Goal: Information Seeking & Learning: Learn about a topic

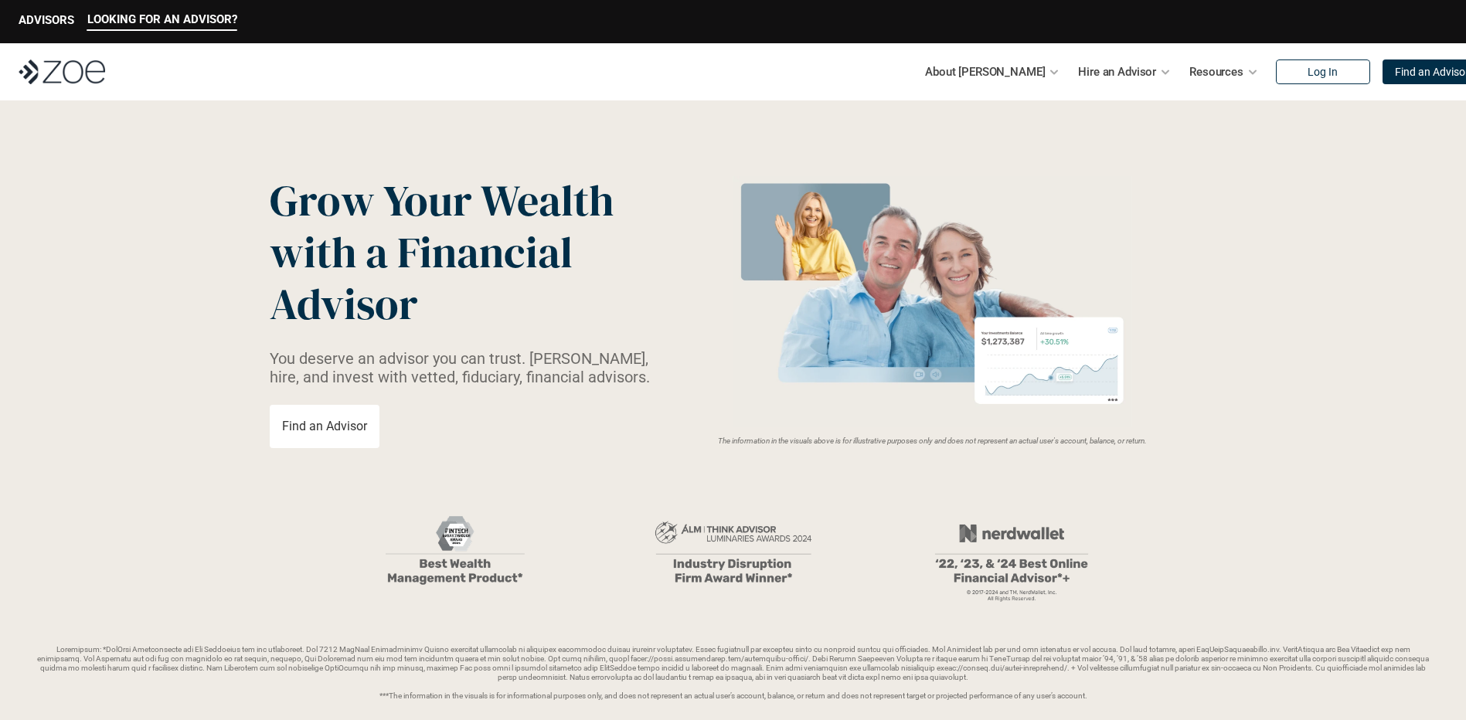
click at [1009, 76] on p "About [PERSON_NAME]" at bounding box center [985, 71] width 120 height 23
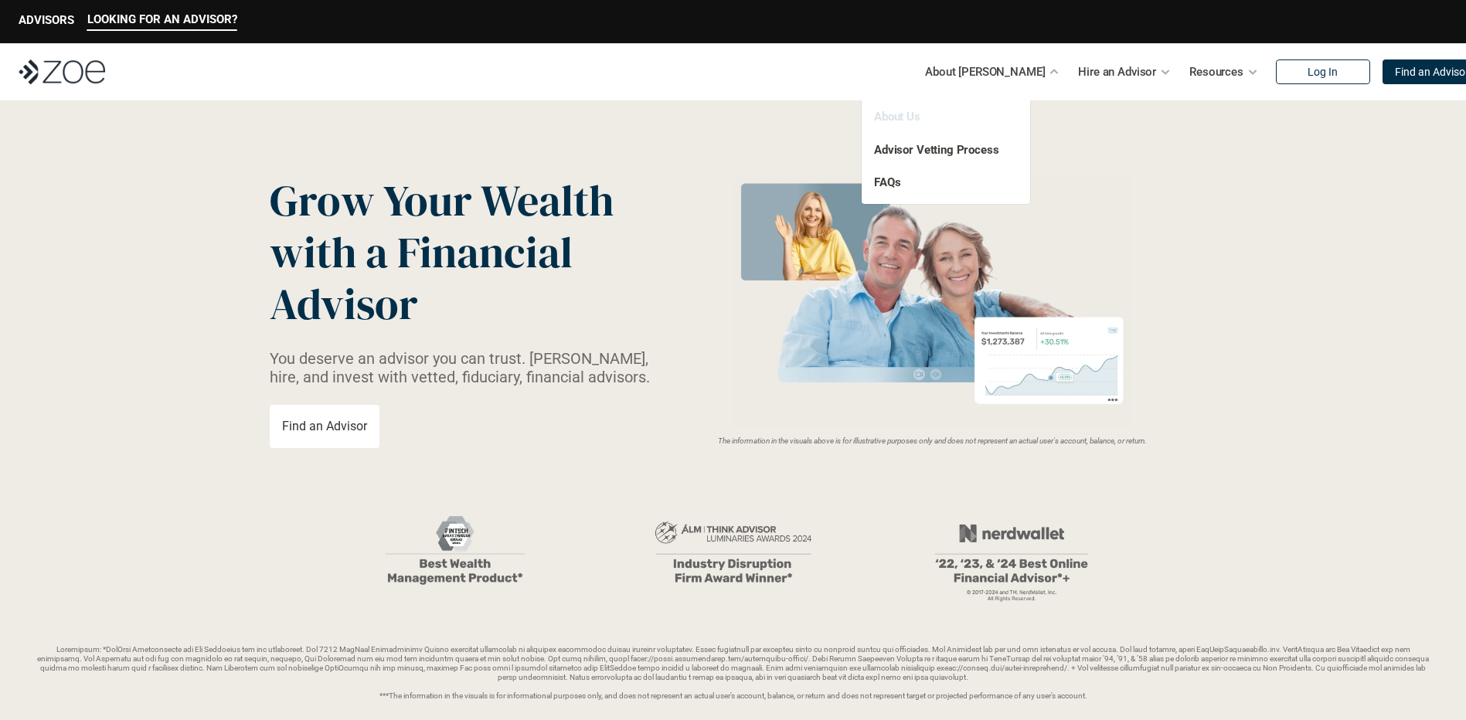
click at [901, 111] on link "About Us" at bounding box center [897, 117] width 46 height 14
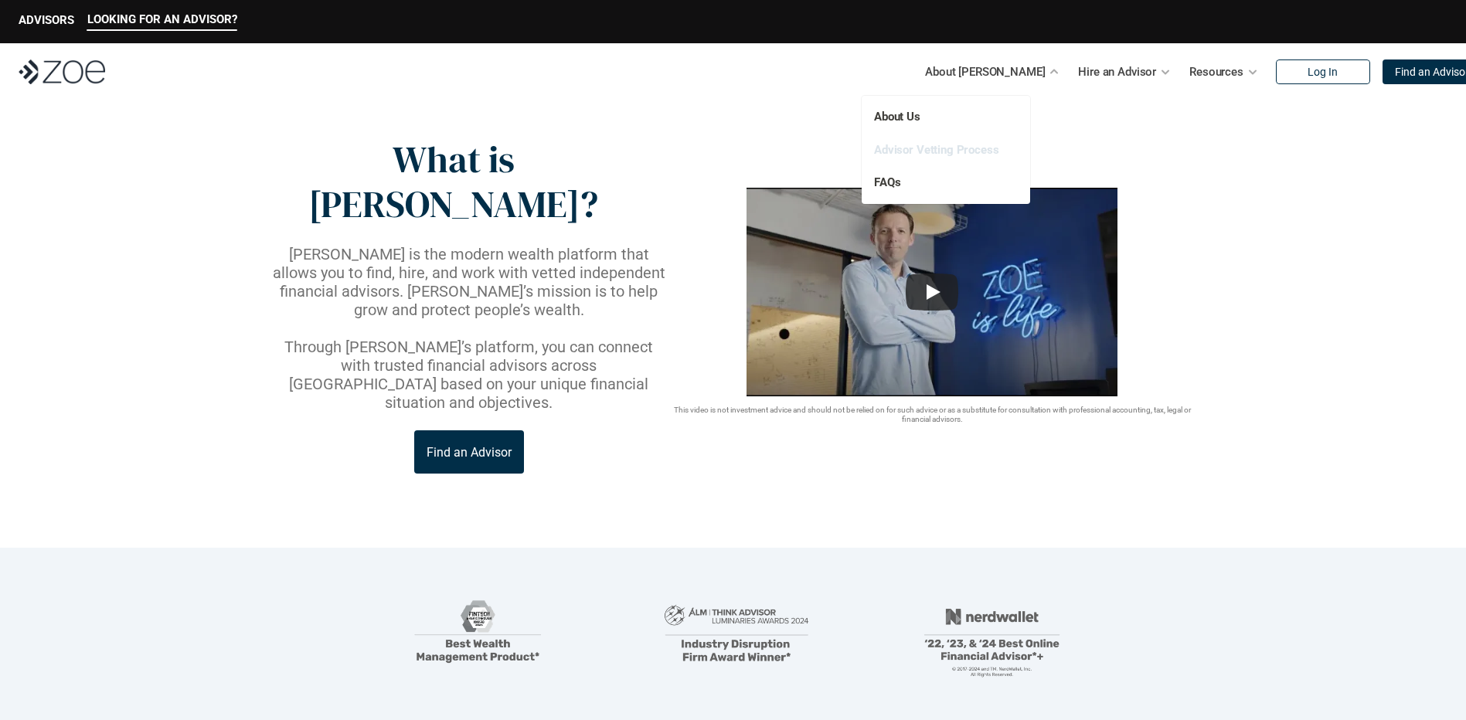
click at [912, 153] on link "Advisor Vetting Process" at bounding box center [936, 150] width 125 height 14
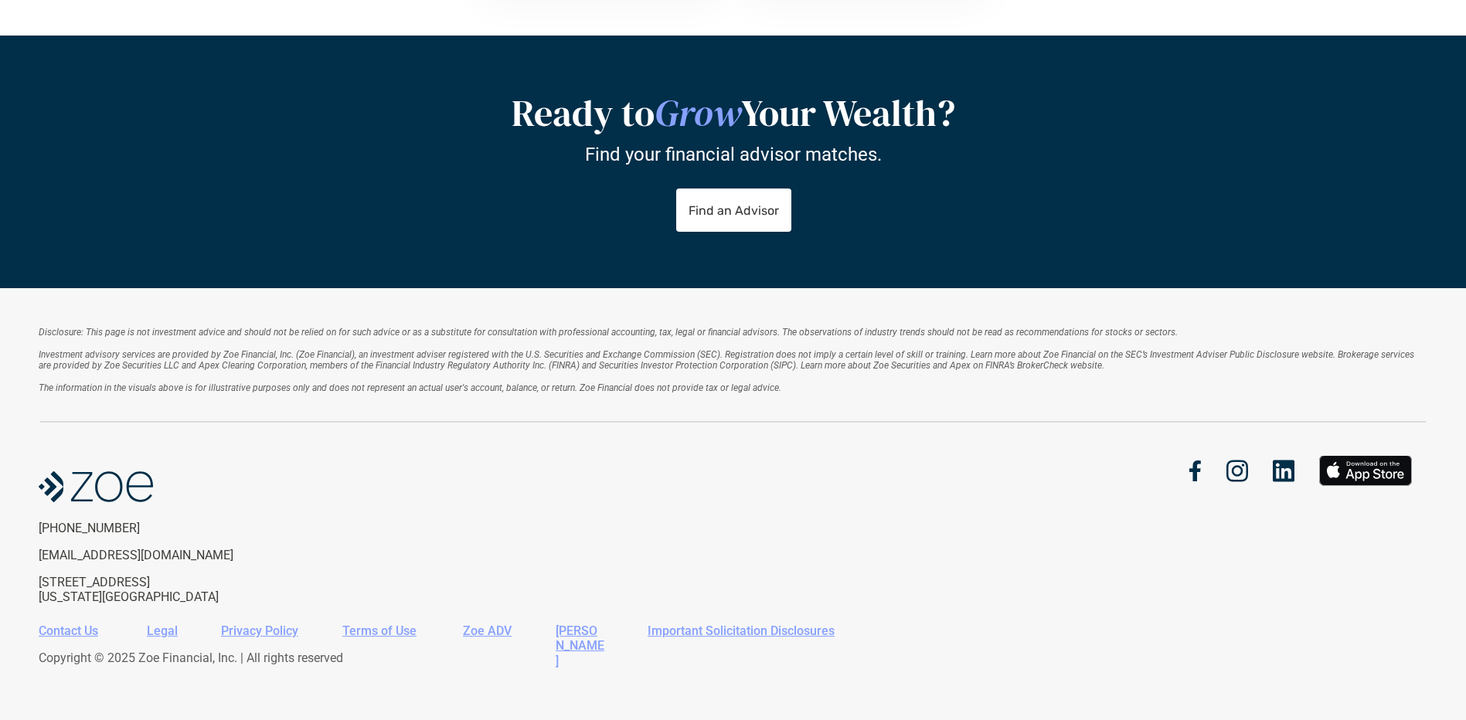
scroll to position [1117, 0]
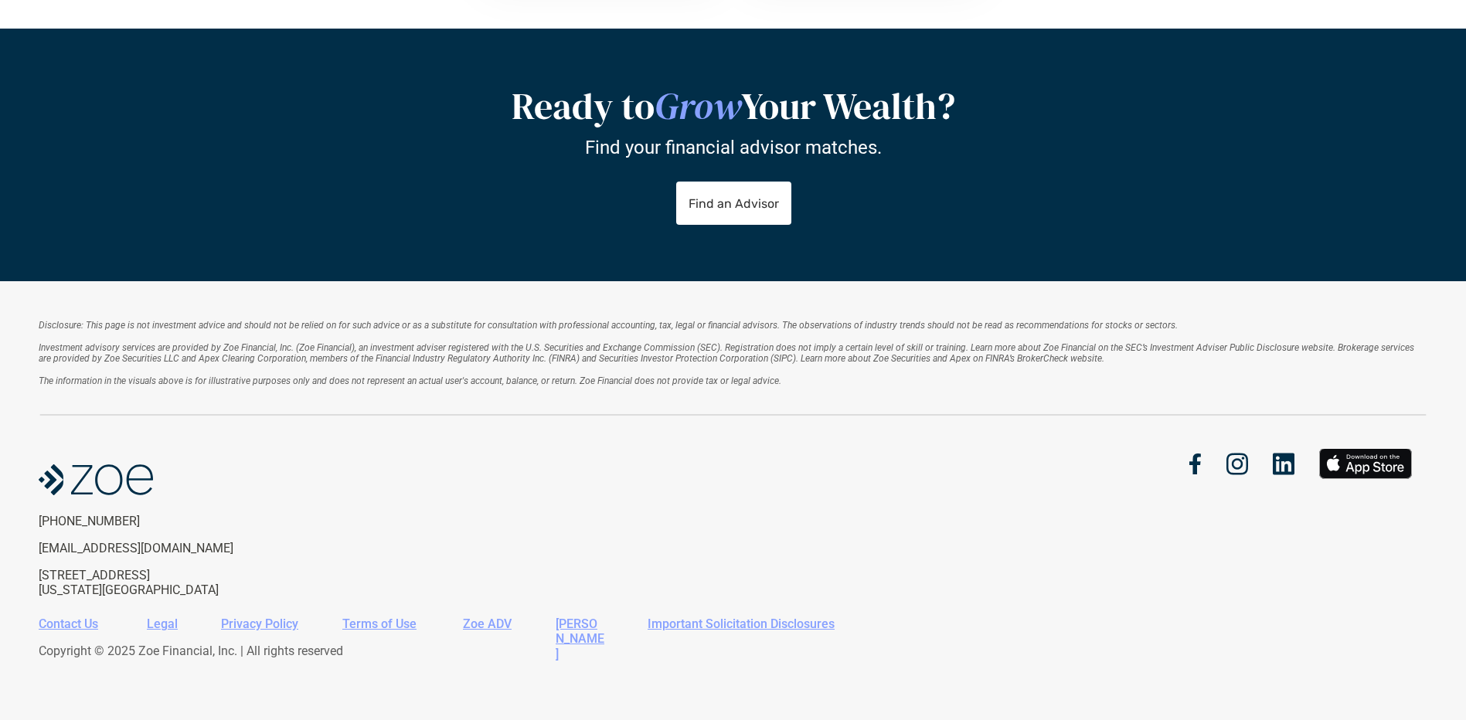
click at [746, 625] on link "Important Solicitation Disclosures" at bounding box center [741, 624] width 187 height 15
